Goal: Task Accomplishment & Management: Use online tool/utility

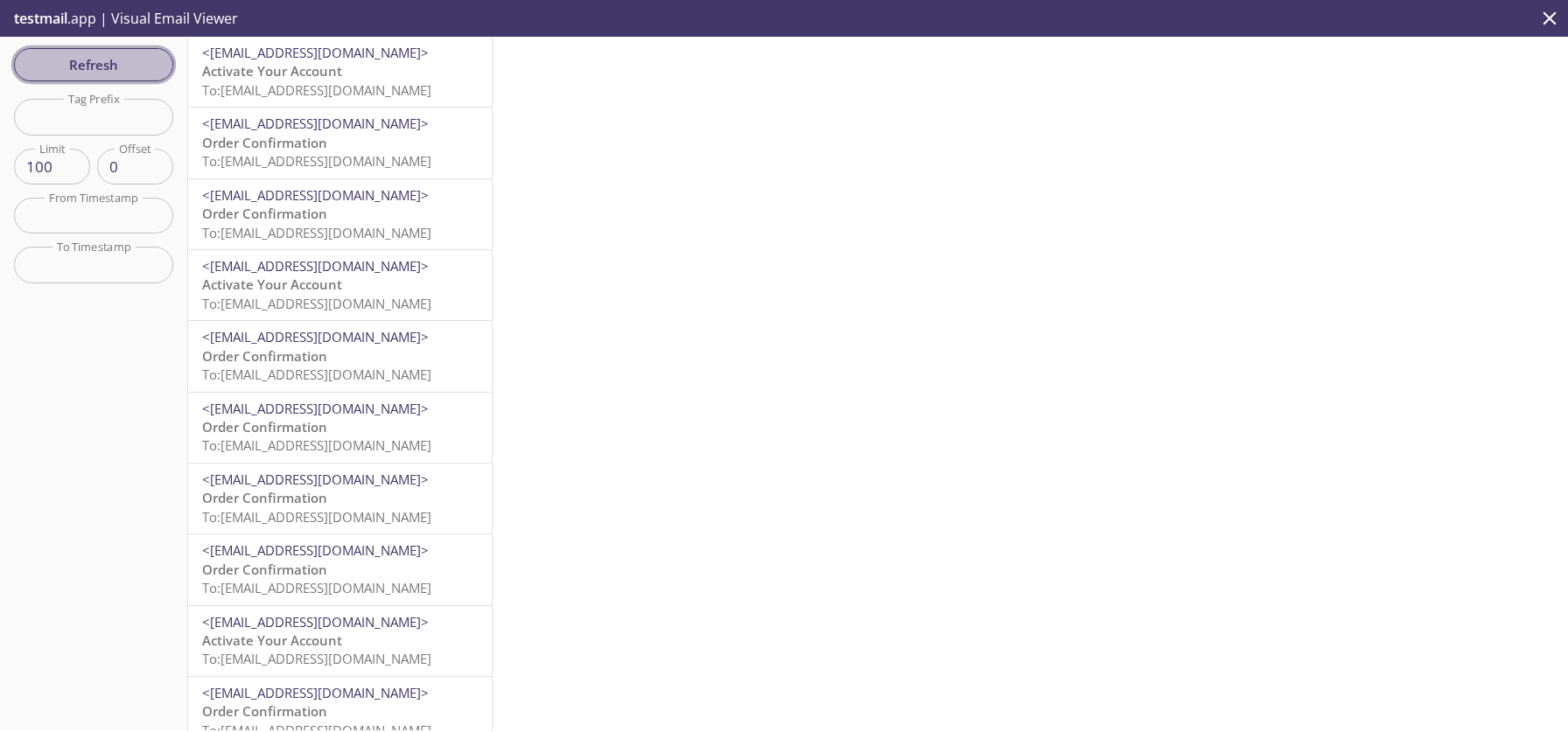
click at [77, 65] on span "Refresh" at bounding box center [94, 65] width 131 height 23
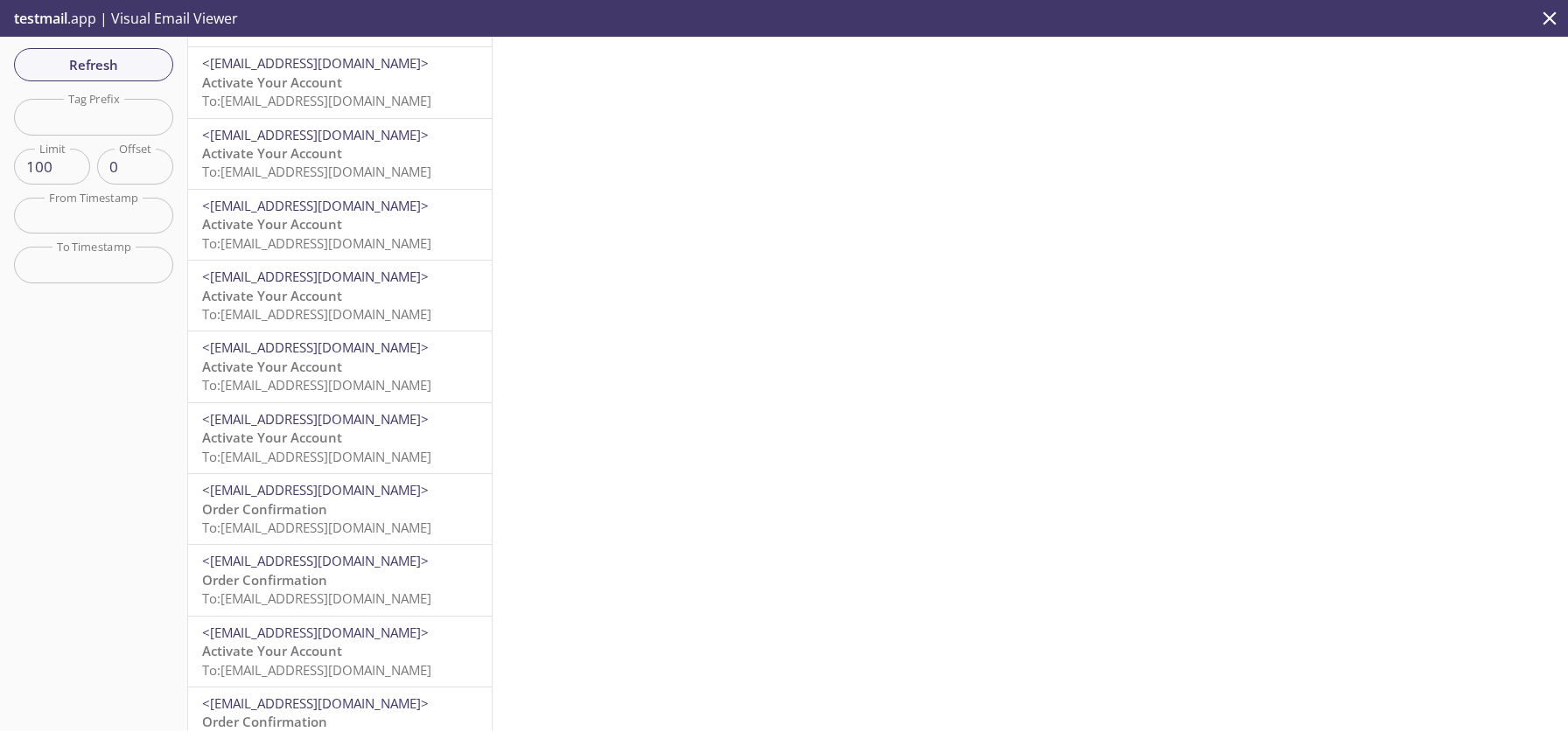
scroll to position [2771, 0]
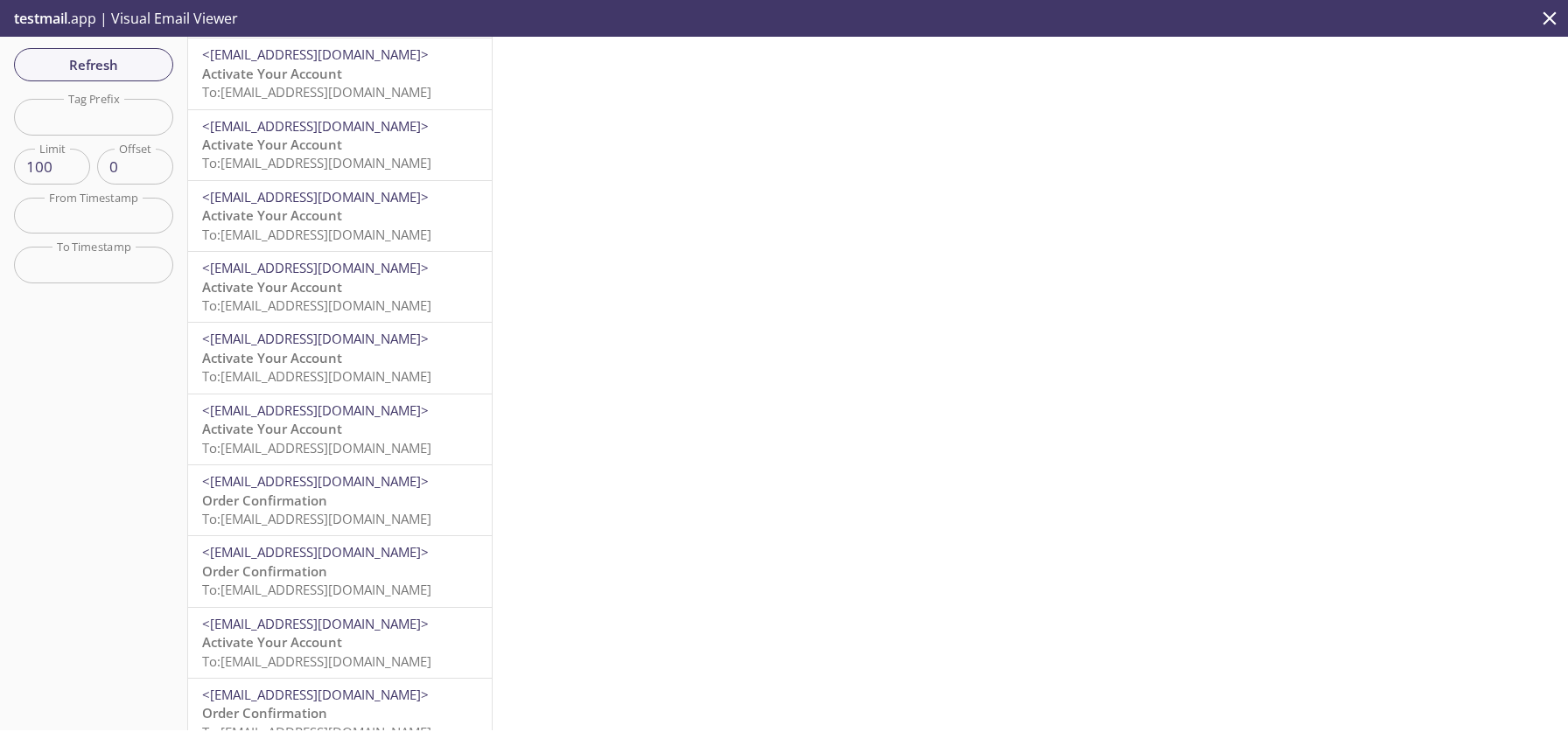
click at [356, 237] on span "To: [EMAIL_ADDRESS][DOMAIN_NAME]" at bounding box center [317, 235] width 230 height 18
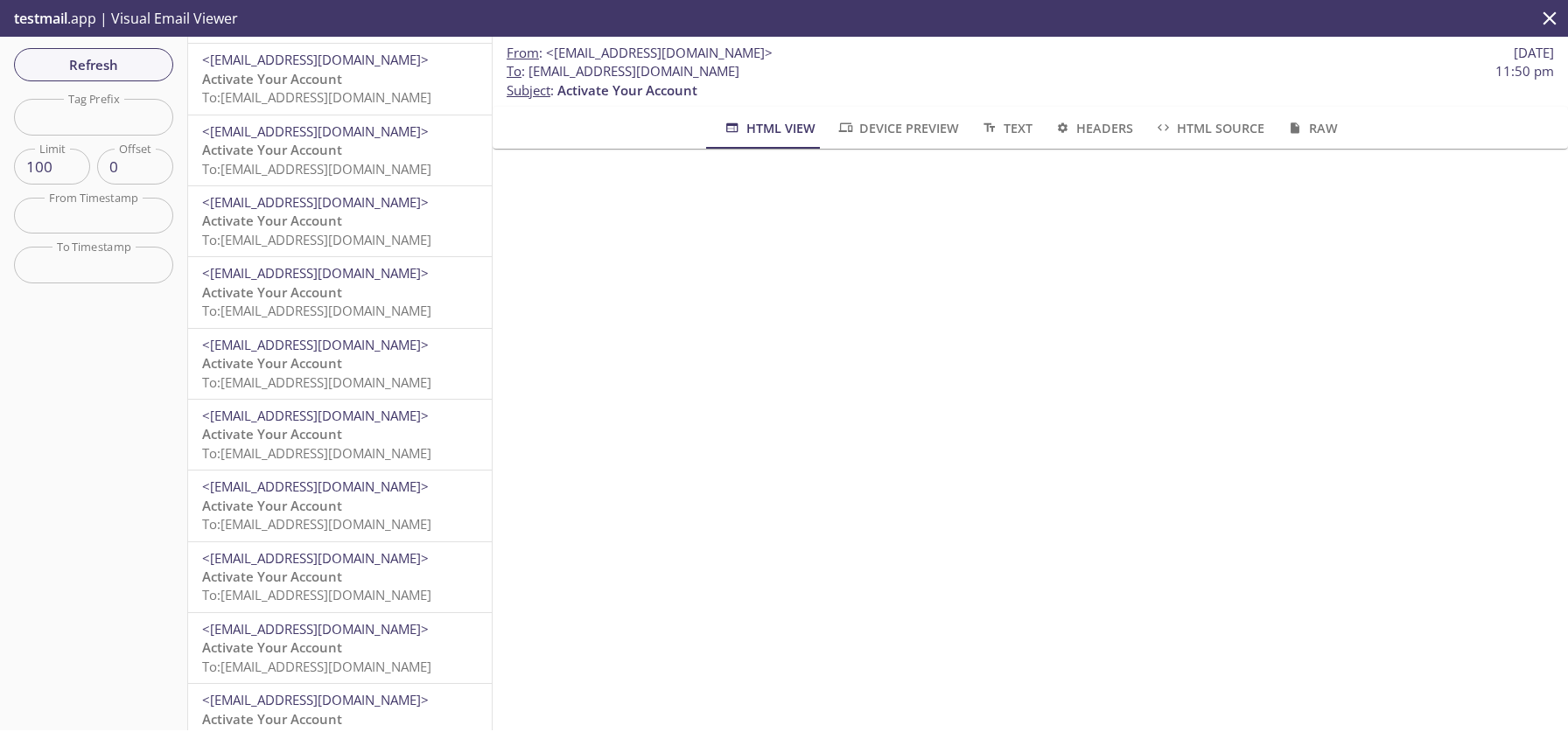
scroll to position [4733, 0]
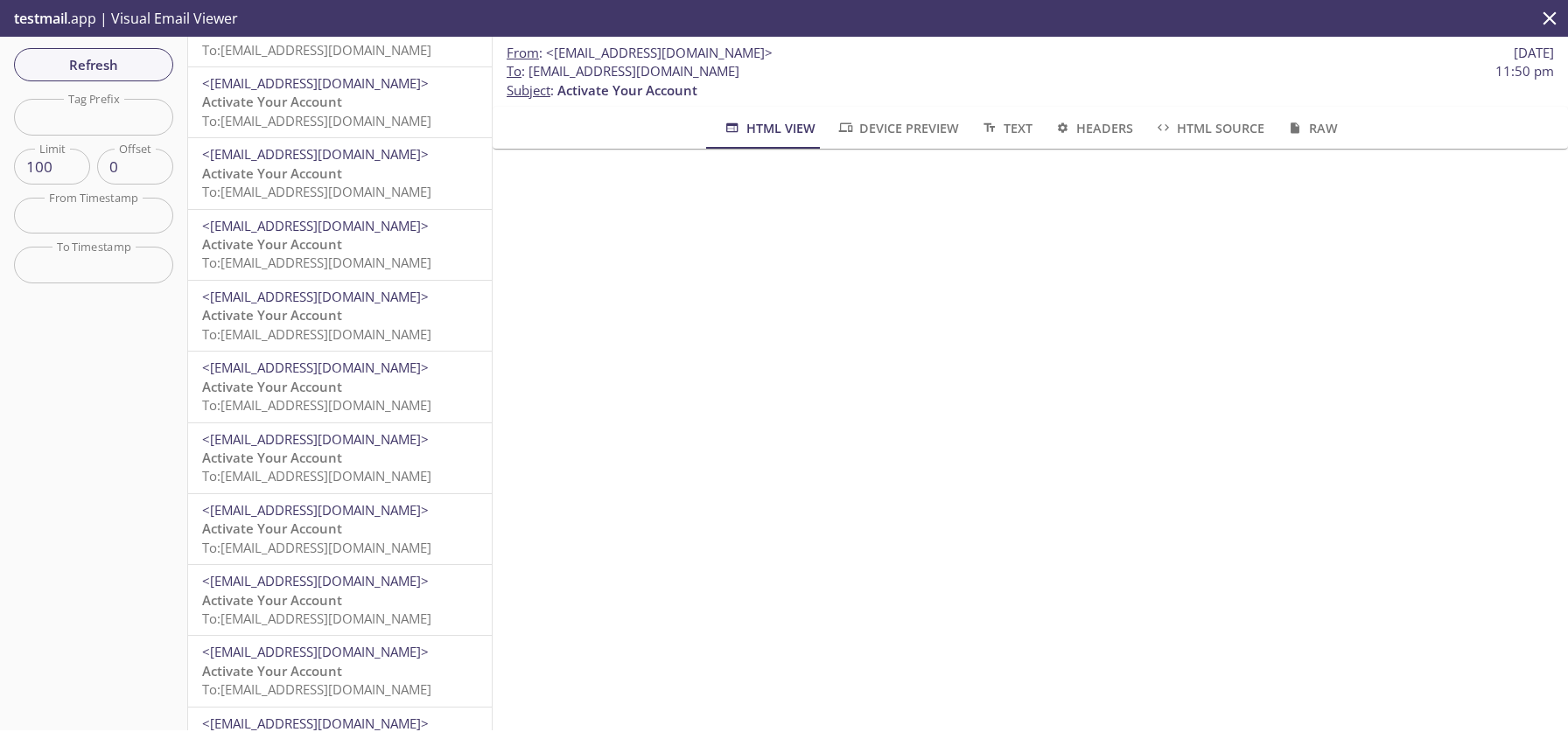
click at [340, 501] on span "<[EMAIL_ADDRESS][DOMAIN_NAME]>" at bounding box center [315, 510] width 227 height 18
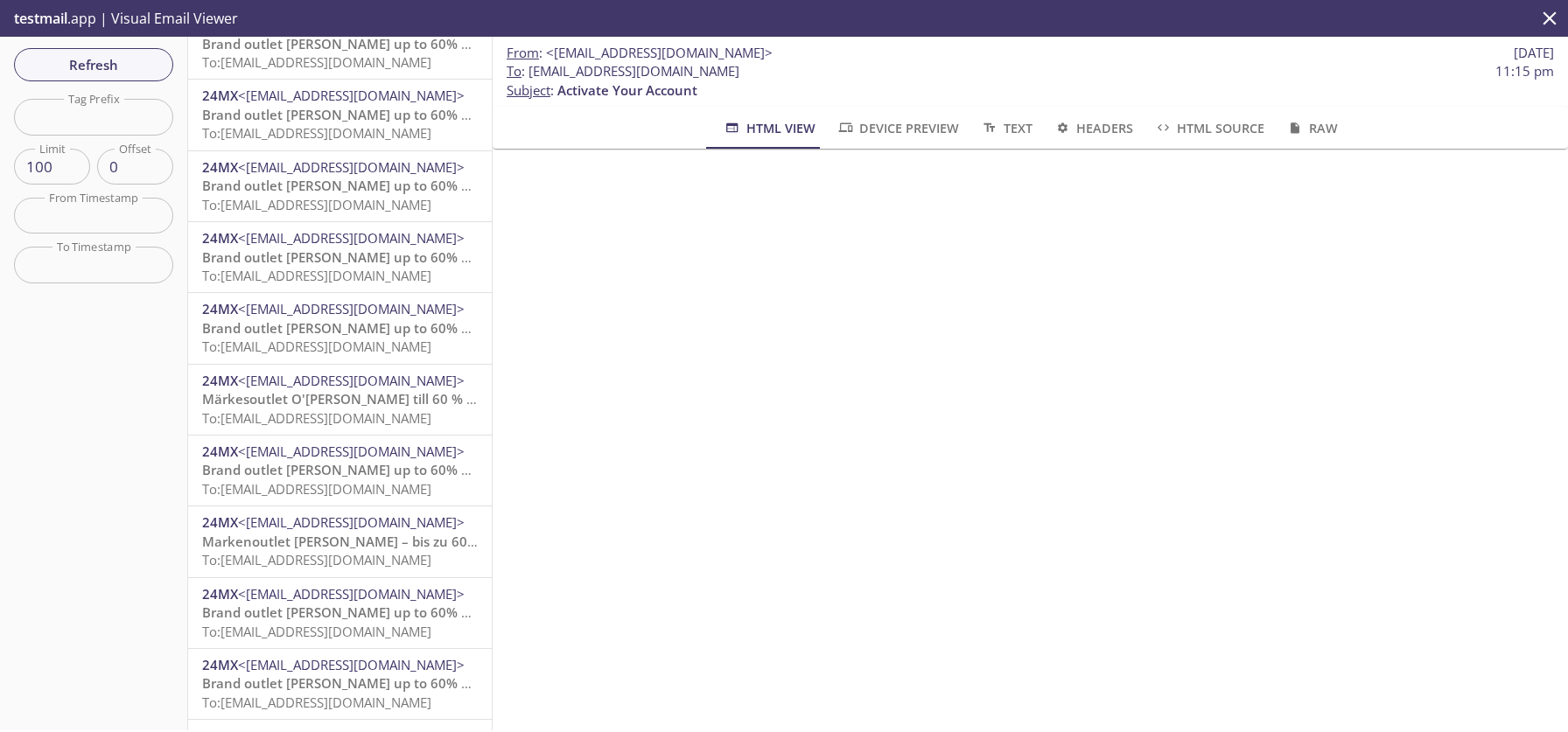
scroll to position [6463, 0]
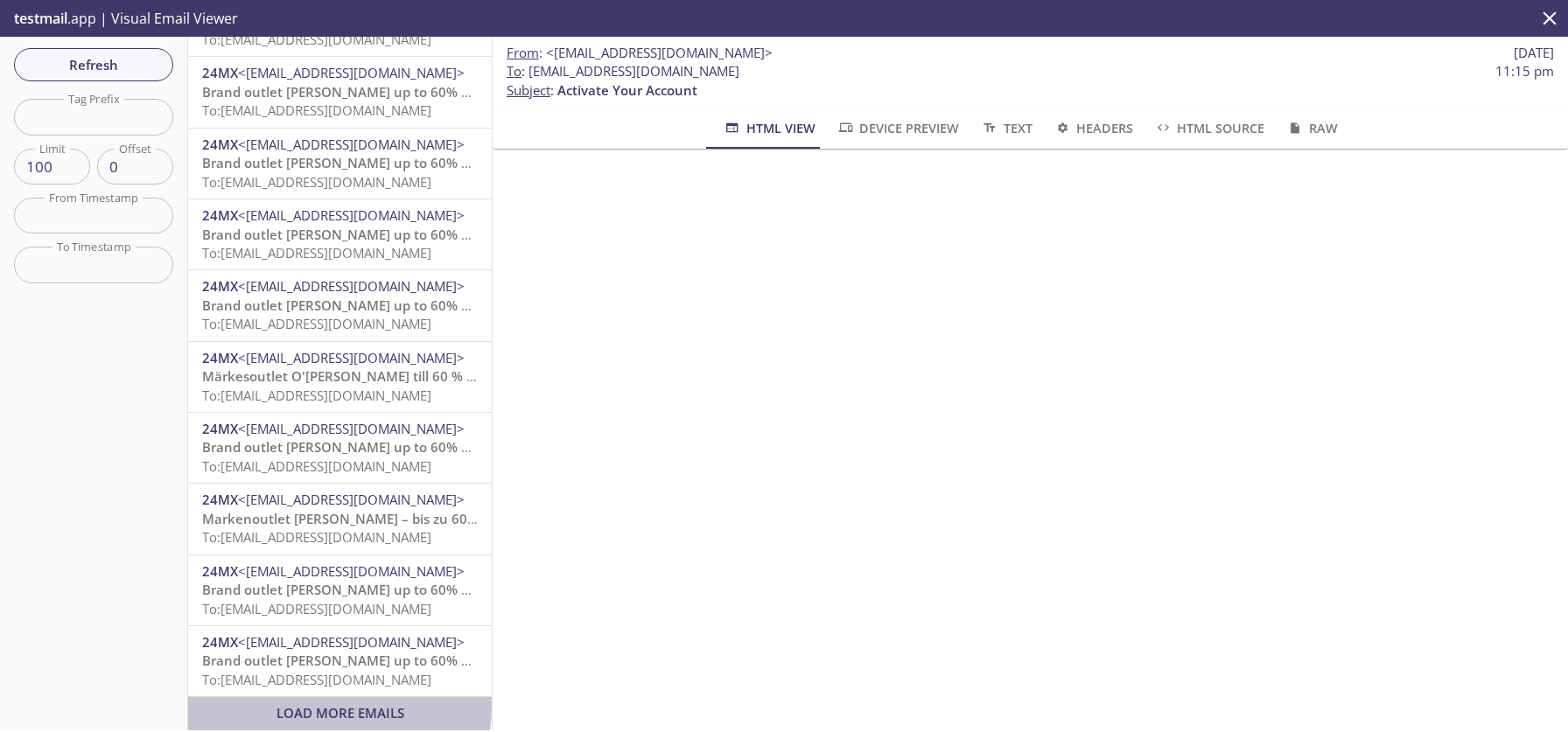
click at [339, 704] on span "Load More Emails" at bounding box center [341, 713] width 128 height 18
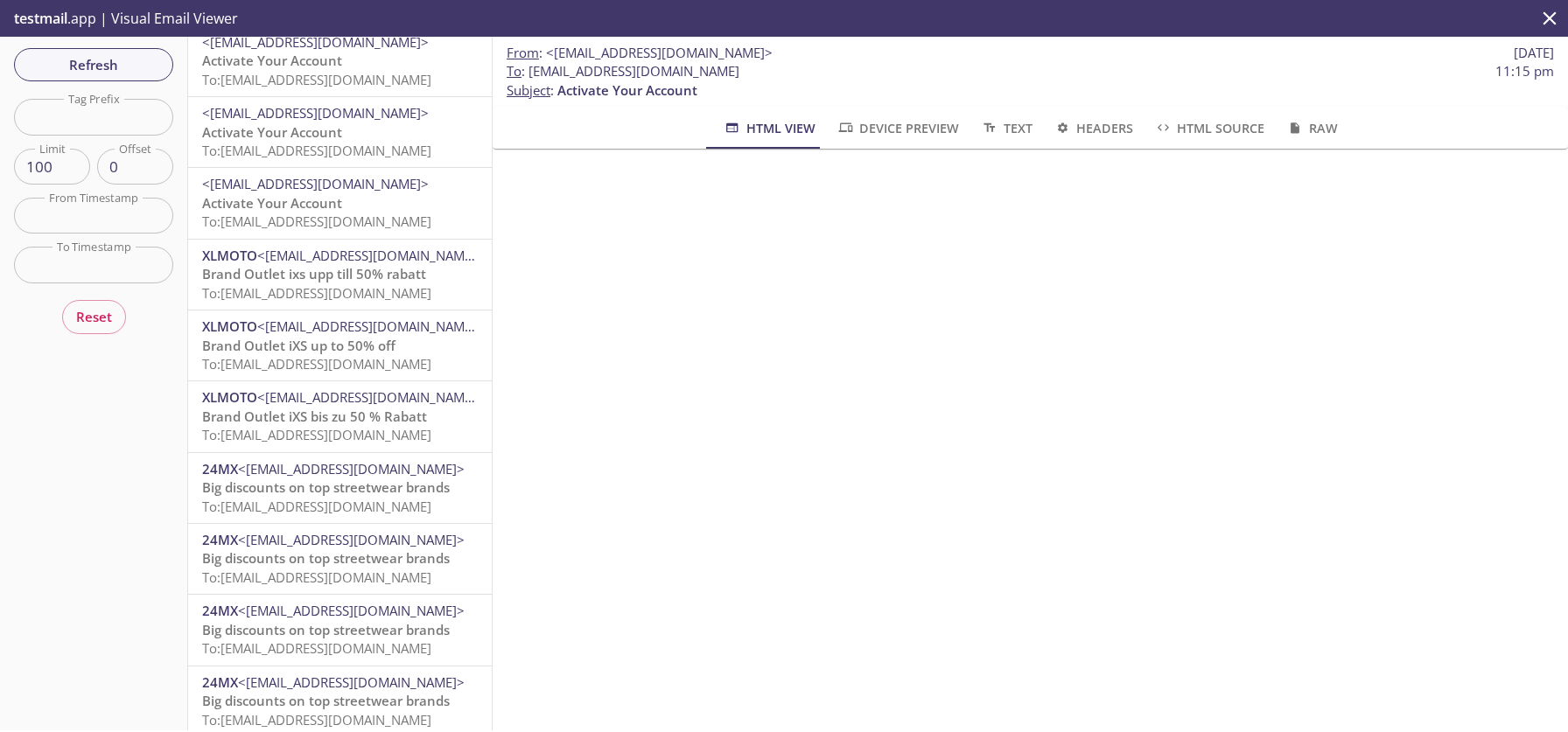
scroll to position [1636, 0]
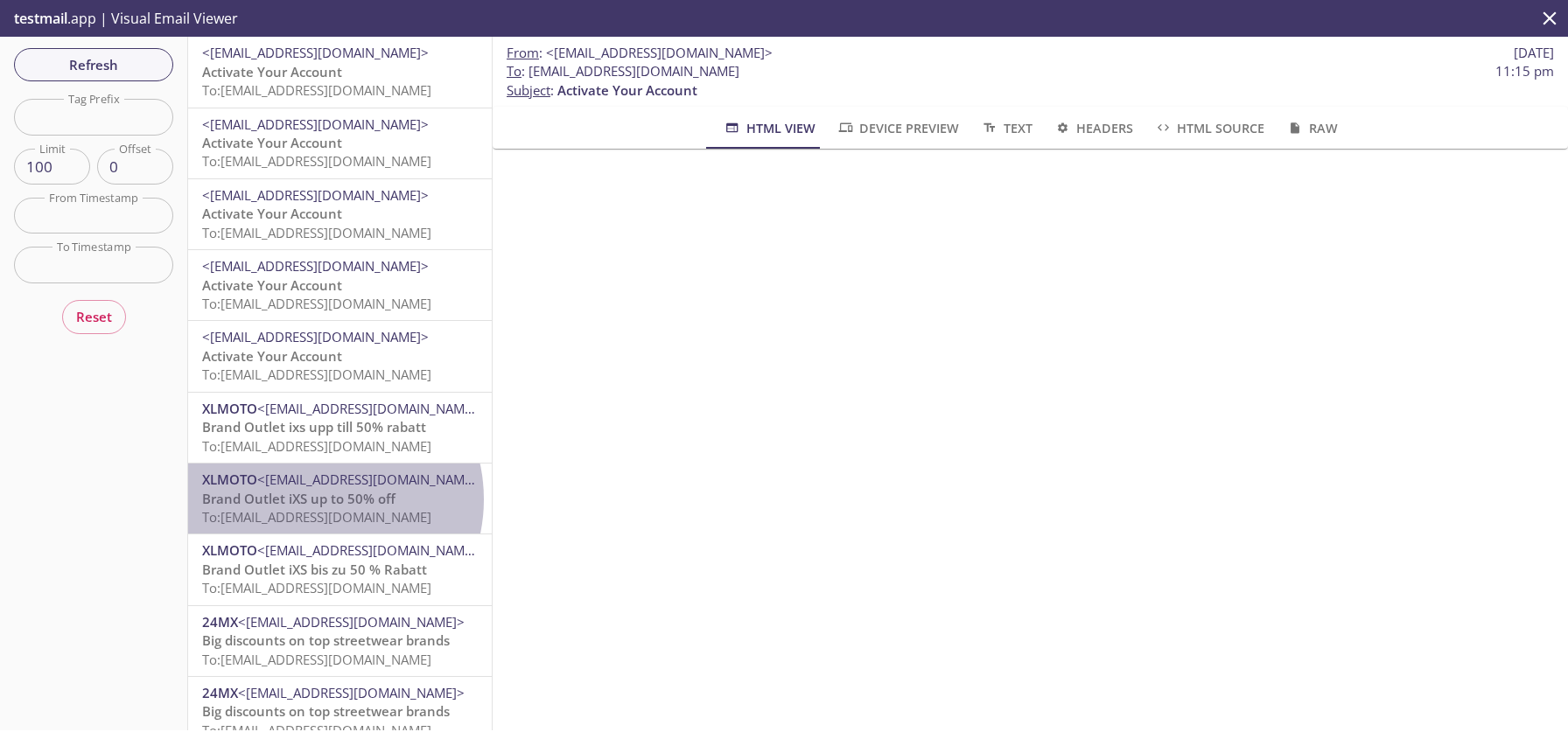
click at [317, 499] on span "Brand Outlet iXS up to 50% off" at bounding box center [299, 498] width 194 height 18
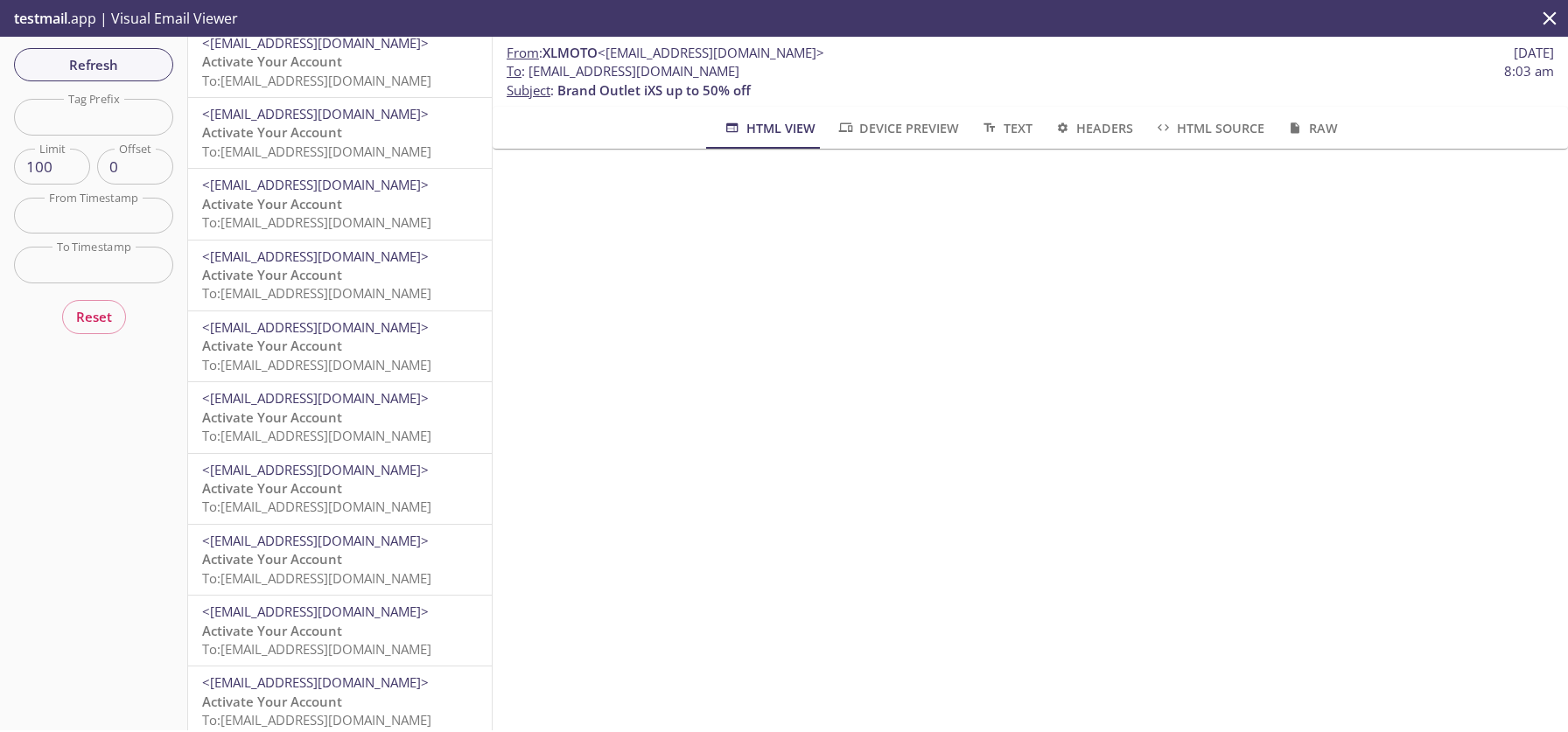
scroll to position [3569, 0]
click at [346, 502] on span "To: [EMAIL_ADDRESS][DOMAIN_NAME]" at bounding box center [317, 503] width 230 height 18
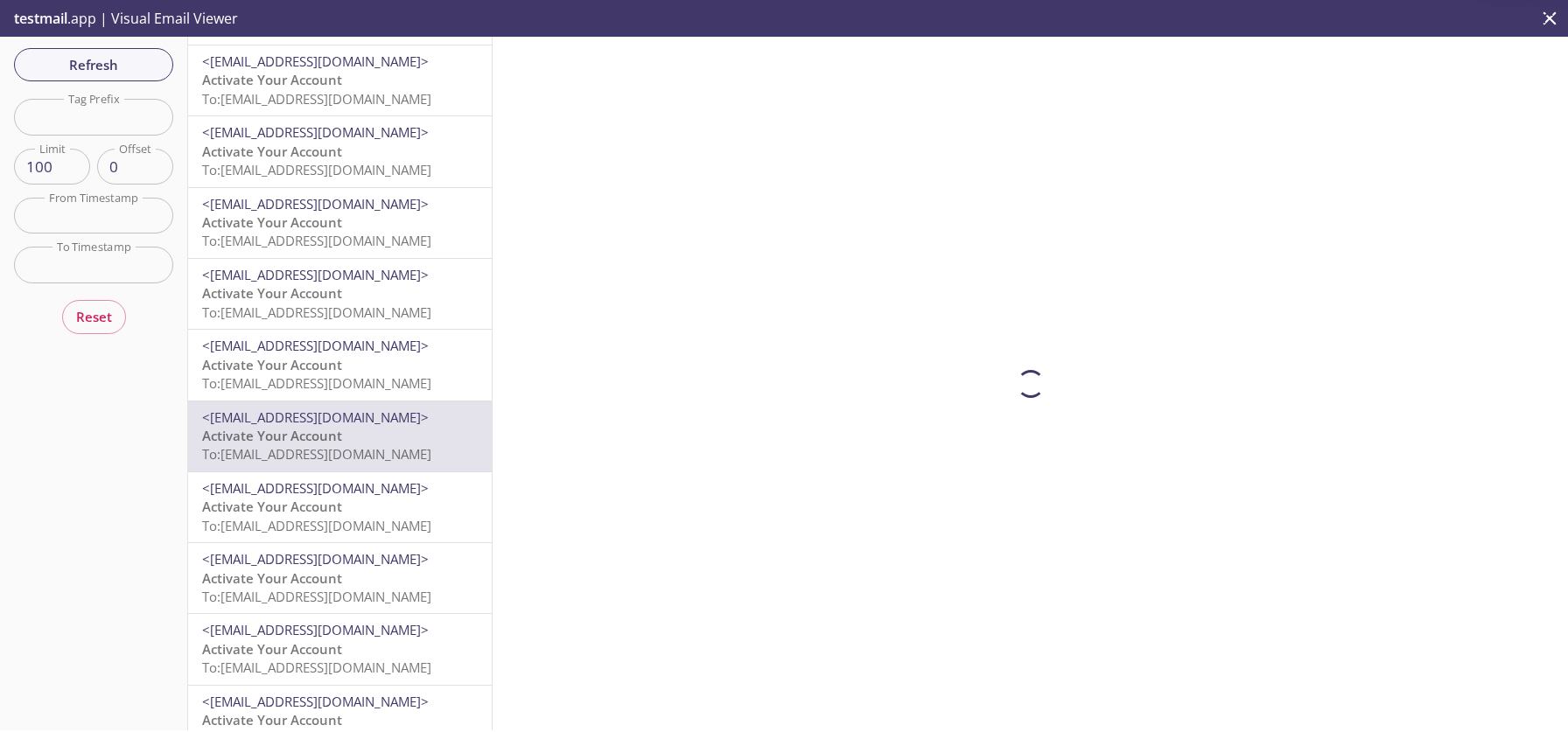
scroll to position [3699, 0]
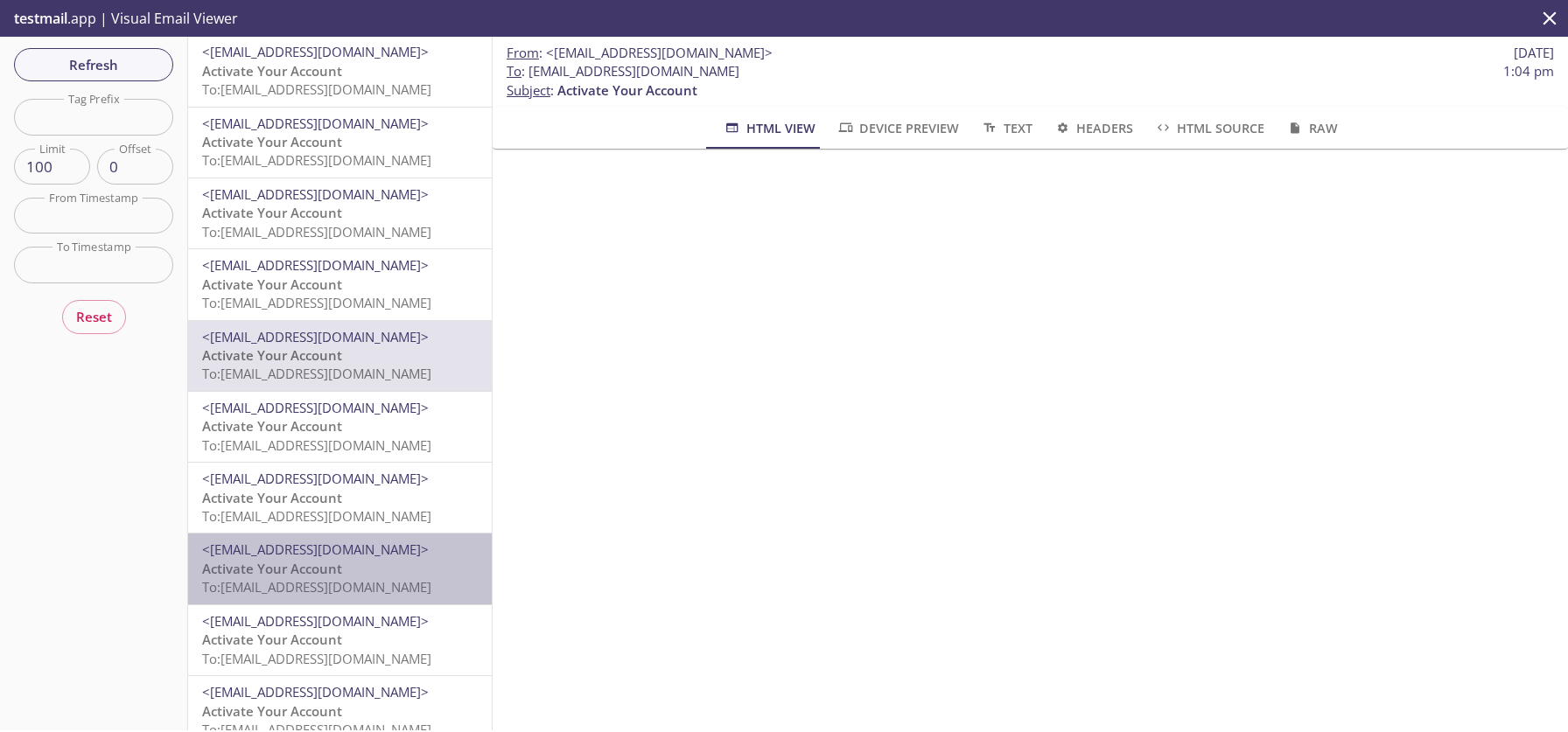
click at [373, 549] on span "<[EMAIL_ADDRESS][DOMAIN_NAME]>" at bounding box center [315, 549] width 227 height 18
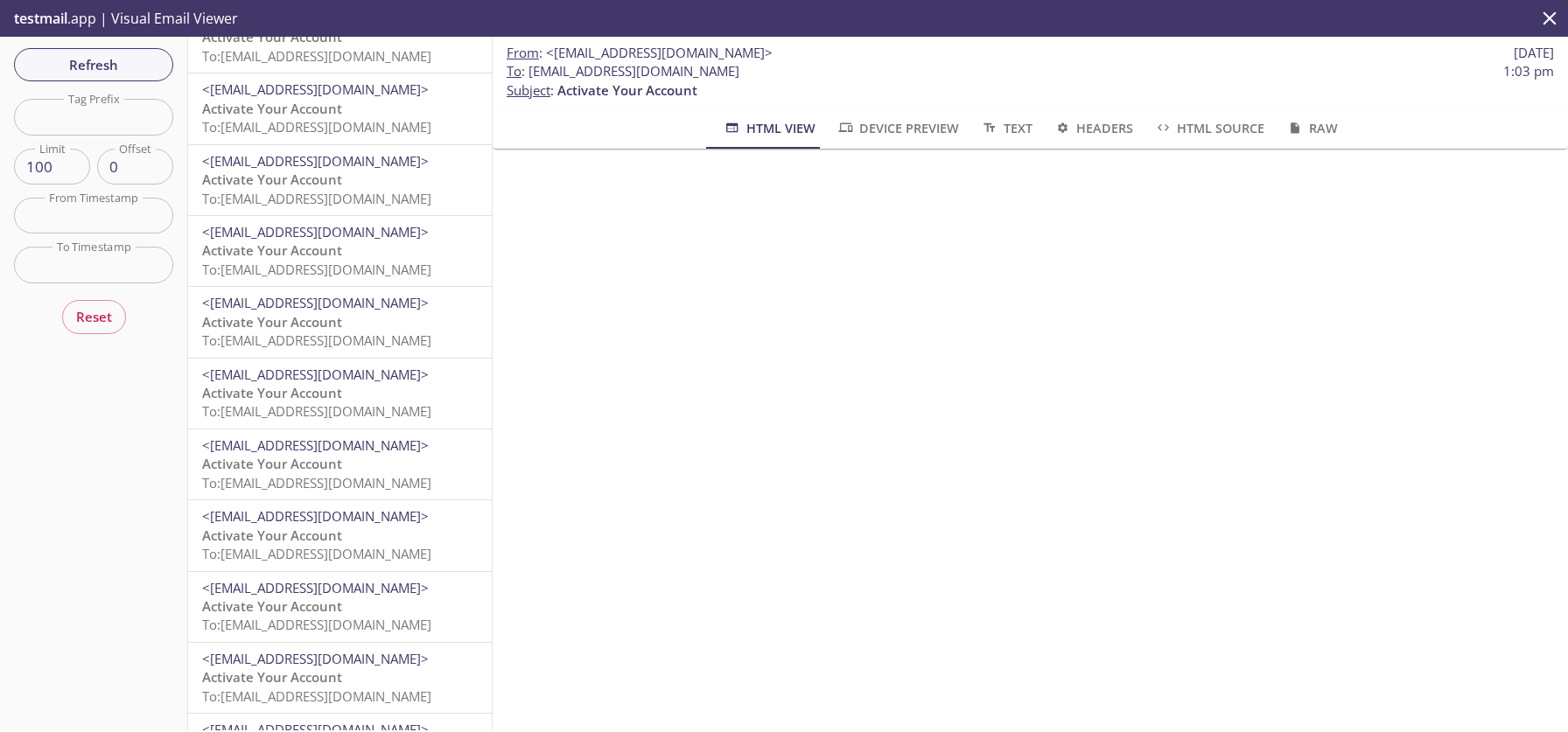
scroll to position [3360, 0]
